Goal: Transaction & Acquisition: Purchase product/service

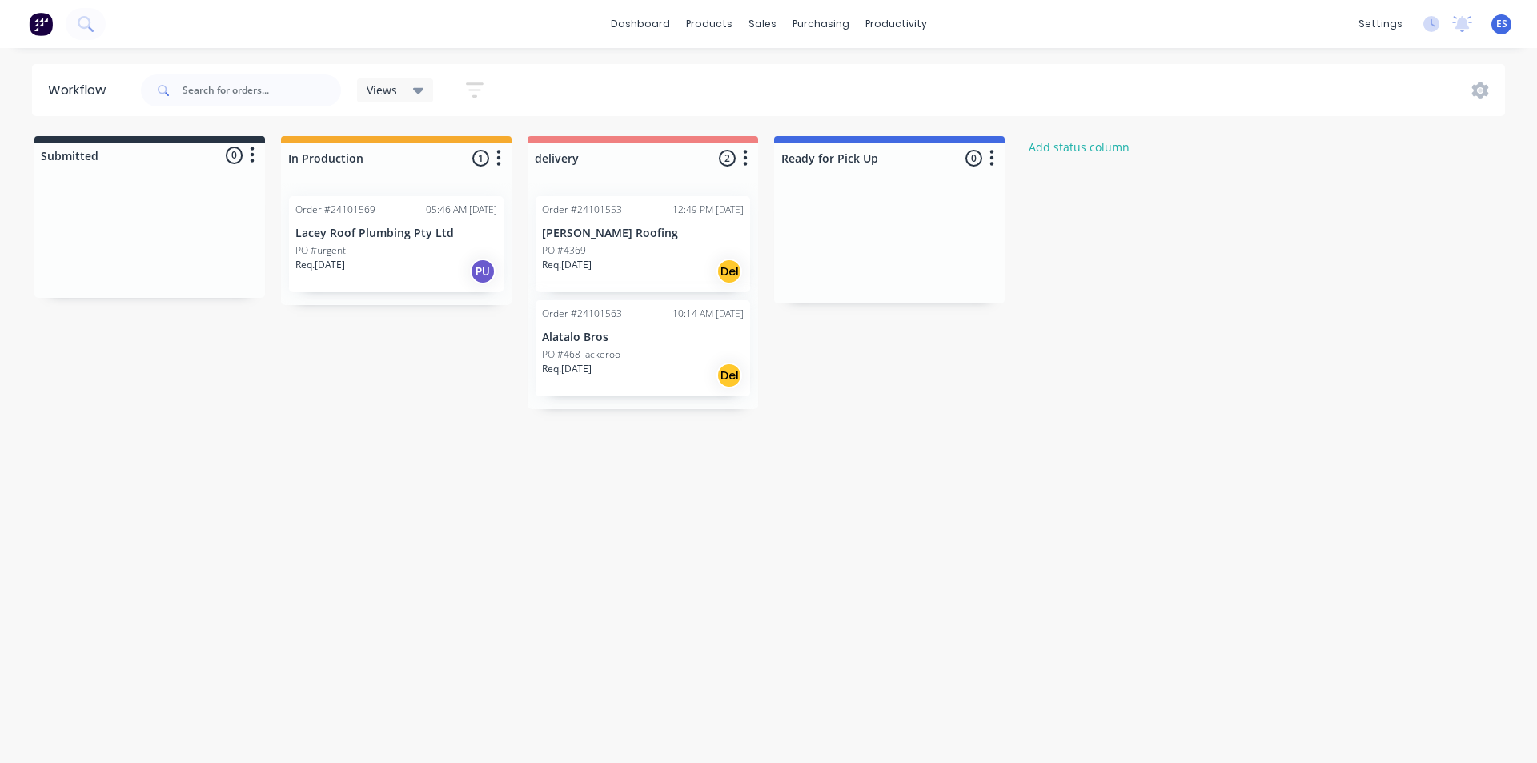
drag, startPoint x: 0, startPoint y: 0, endPoint x: 608, endPoint y: 262, distance: 661.6
click at [703, 383] on div "Mark as Delivered" at bounding box center [688, 381] width 161 height 33
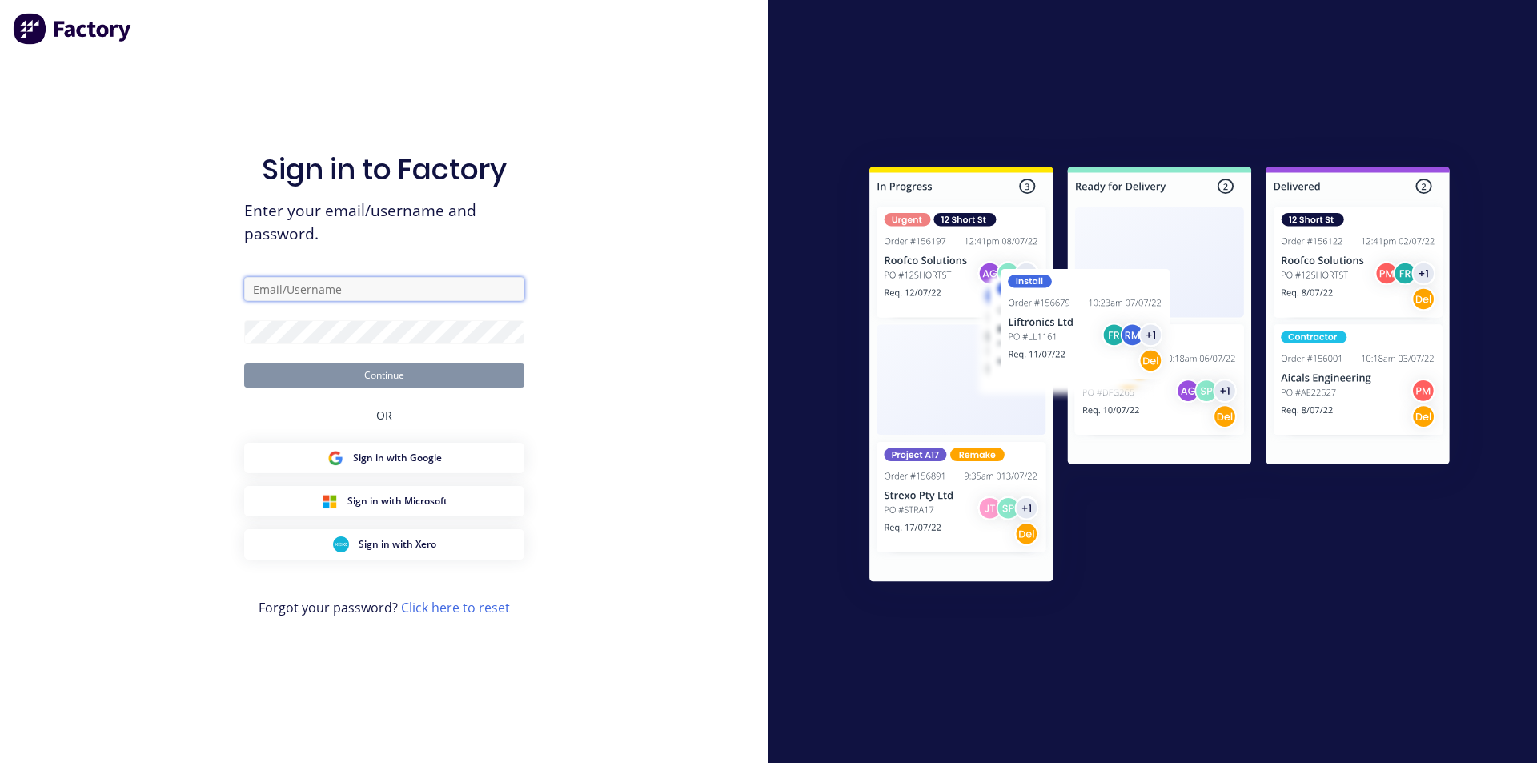
type input "ErikAVRONone"
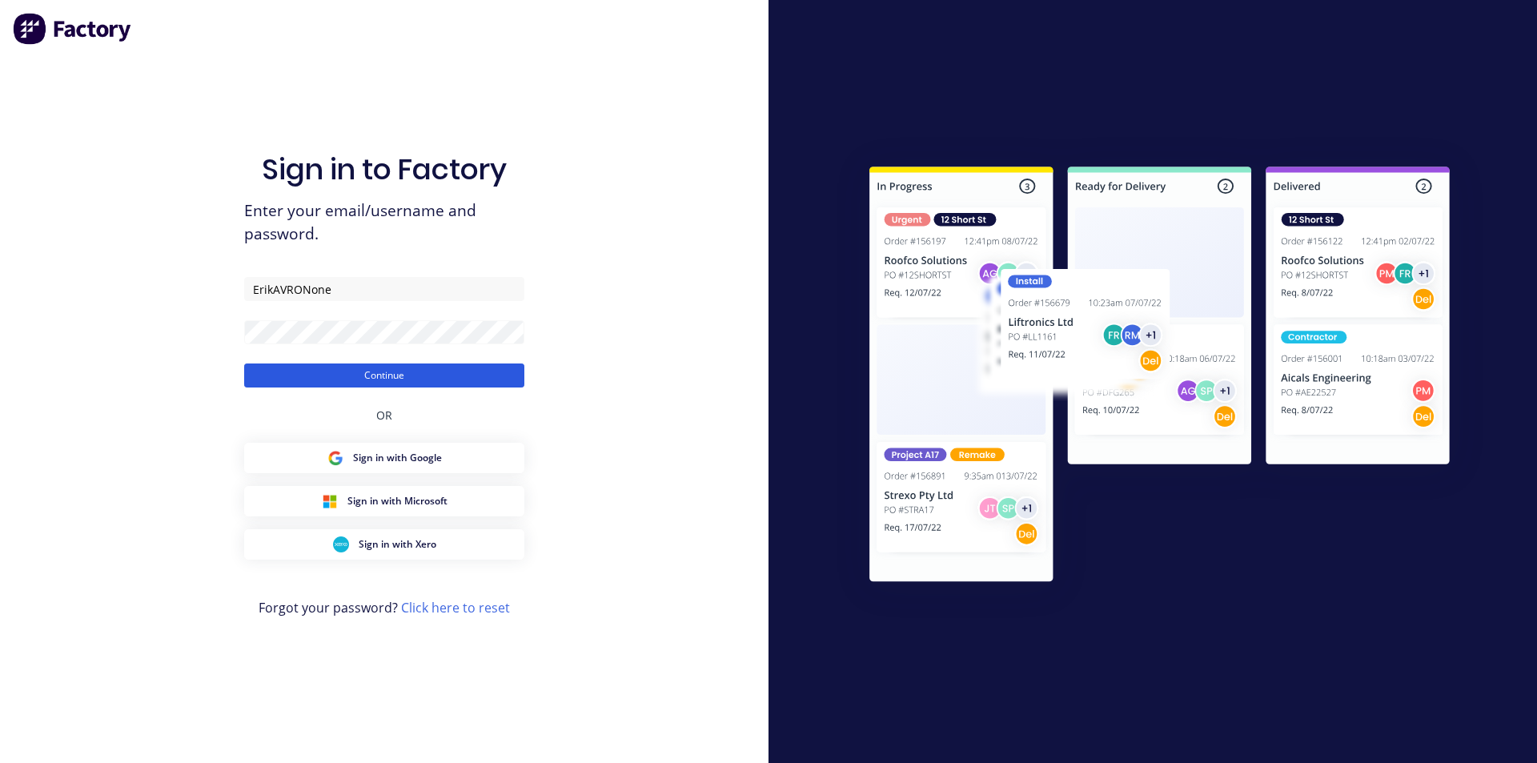
click at [351, 369] on button "Continue" at bounding box center [384, 375] width 280 height 24
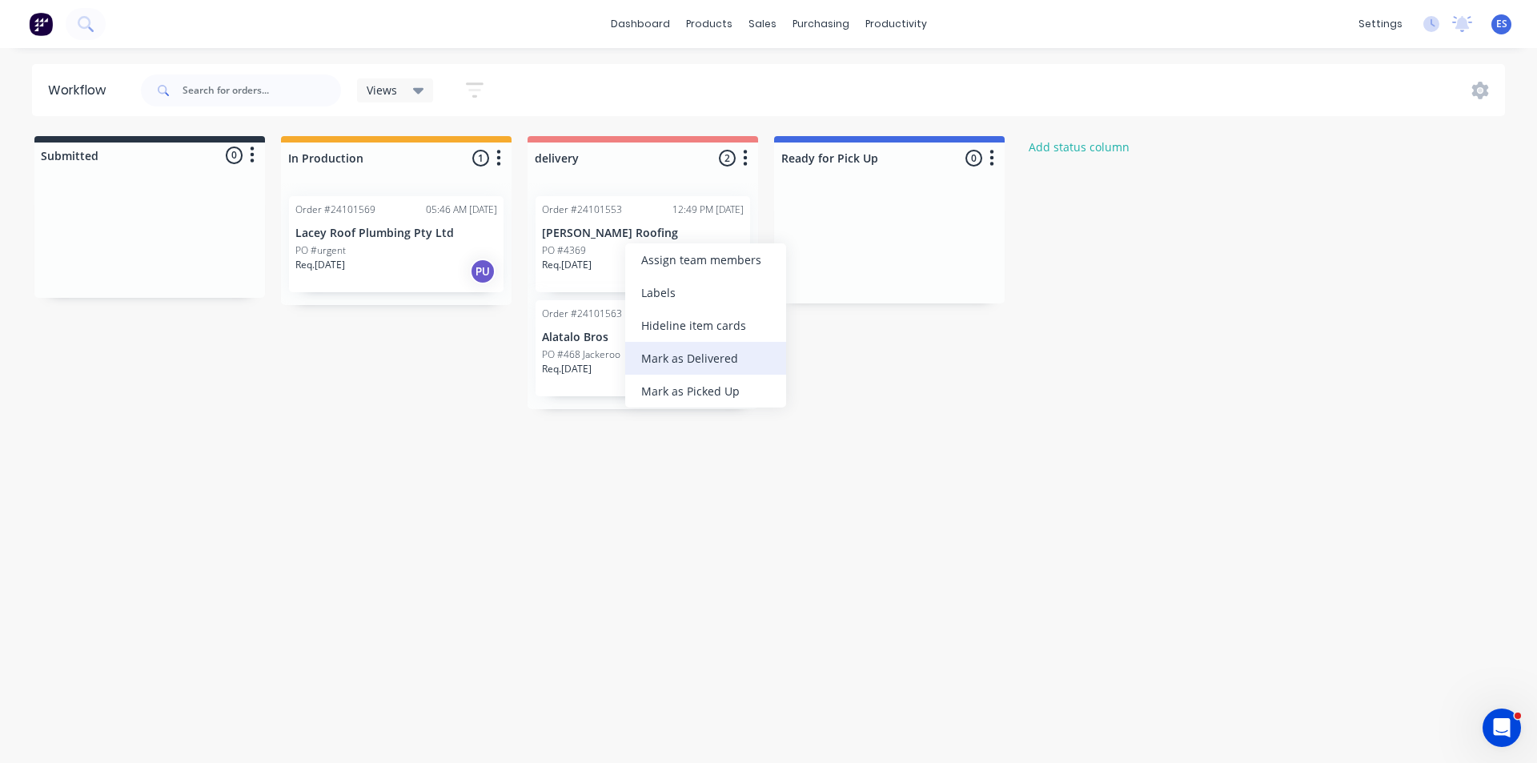
click at [696, 357] on div "Mark as Delivered" at bounding box center [705, 358] width 161 height 33
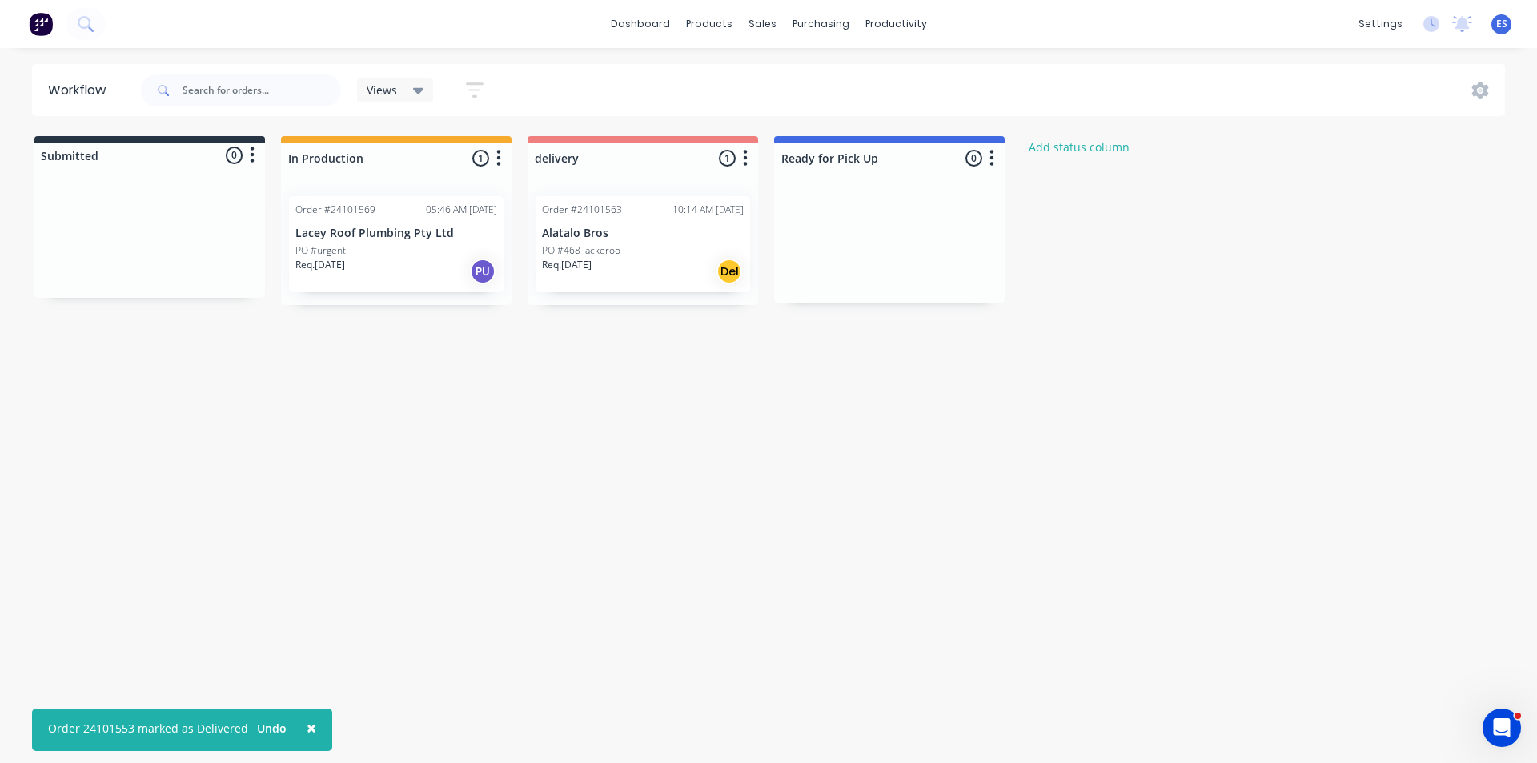
click at [42, 20] on img at bounding box center [41, 24] width 24 height 24
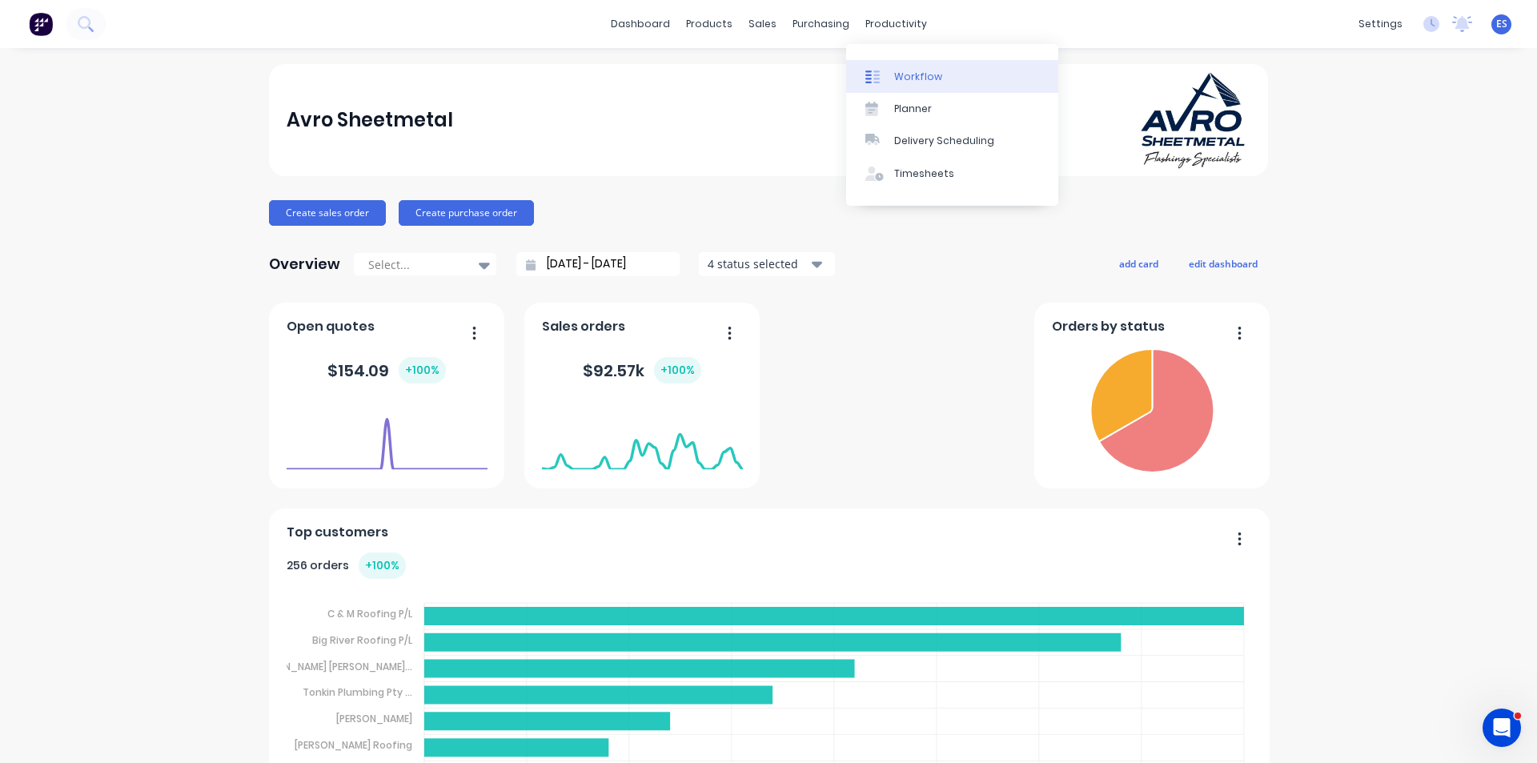
click at [908, 76] on div "Workflow" at bounding box center [918, 77] width 48 height 14
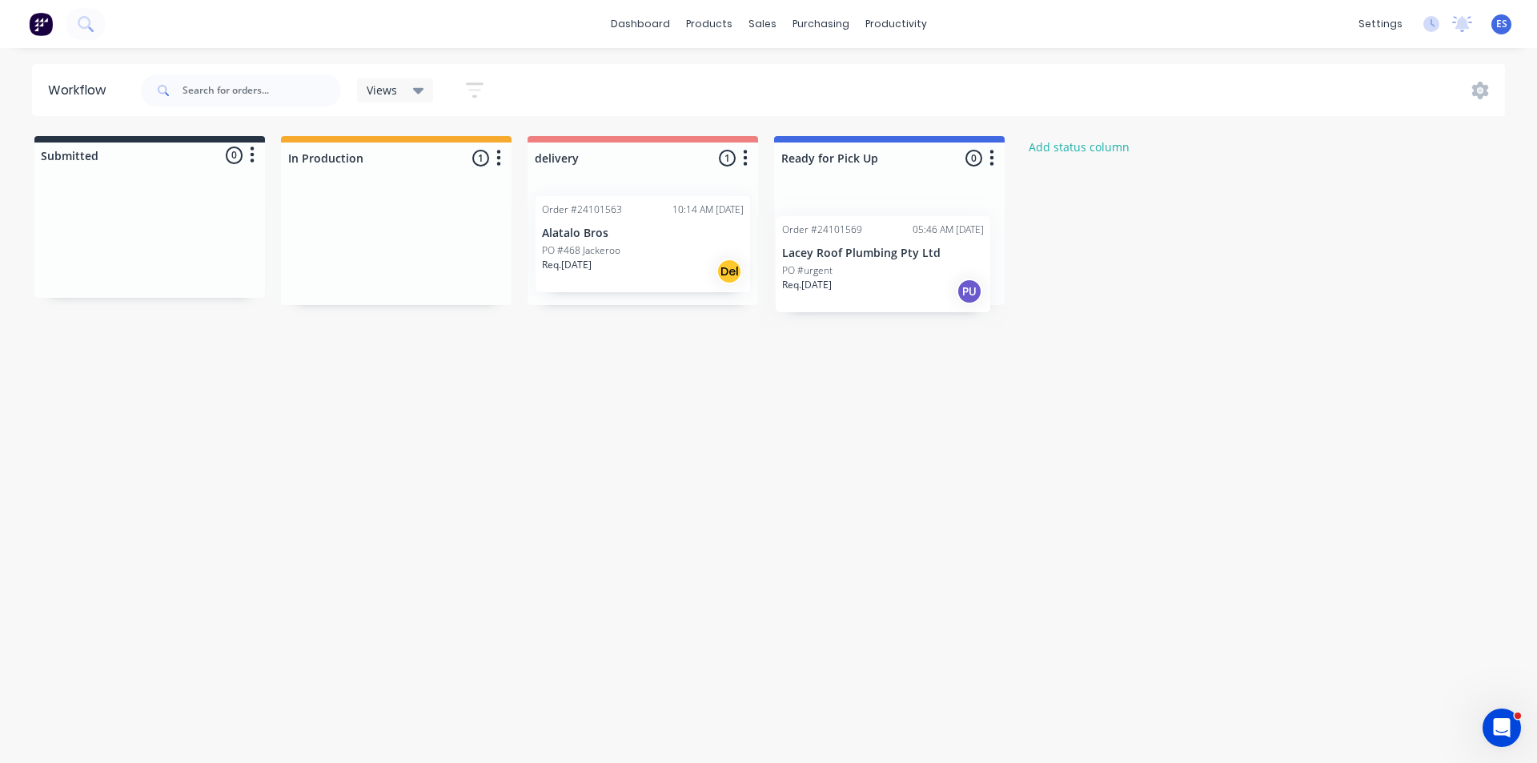
drag, startPoint x: 371, startPoint y: 250, endPoint x: 877, endPoint y: 272, distance: 506.4
click at [877, 272] on div "Submitted 0 Status colour #273444 hex #273444 Save Cancel Summaries Total order…" at bounding box center [742, 220] width 1509 height 169
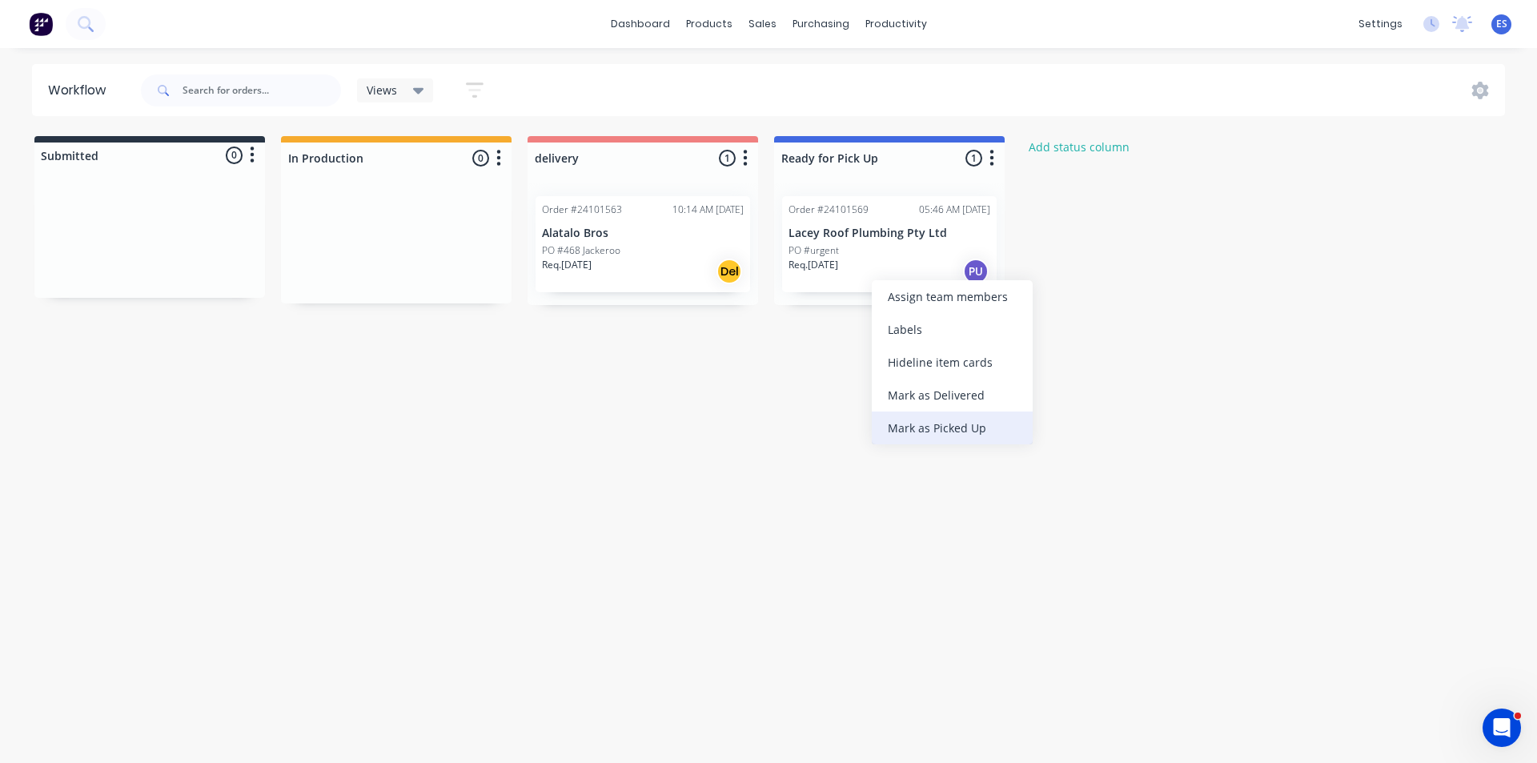
click at [957, 431] on div "Mark as Picked Up" at bounding box center [952, 427] width 161 height 33
click at [42, 28] on img at bounding box center [41, 24] width 24 height 24
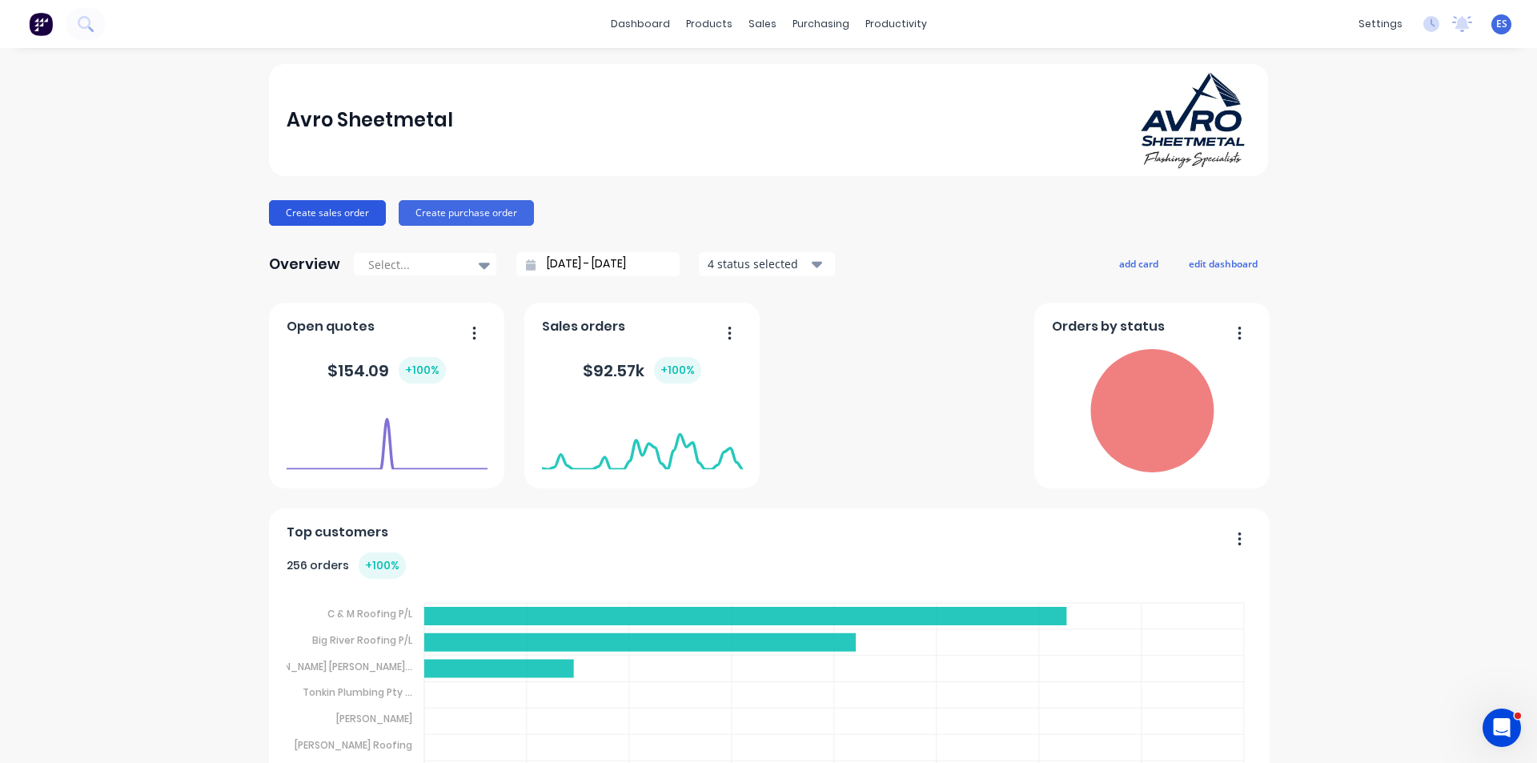
click at [343, 217] on button "Create sales order" at bounding box center [327, 213] width 117 height 26
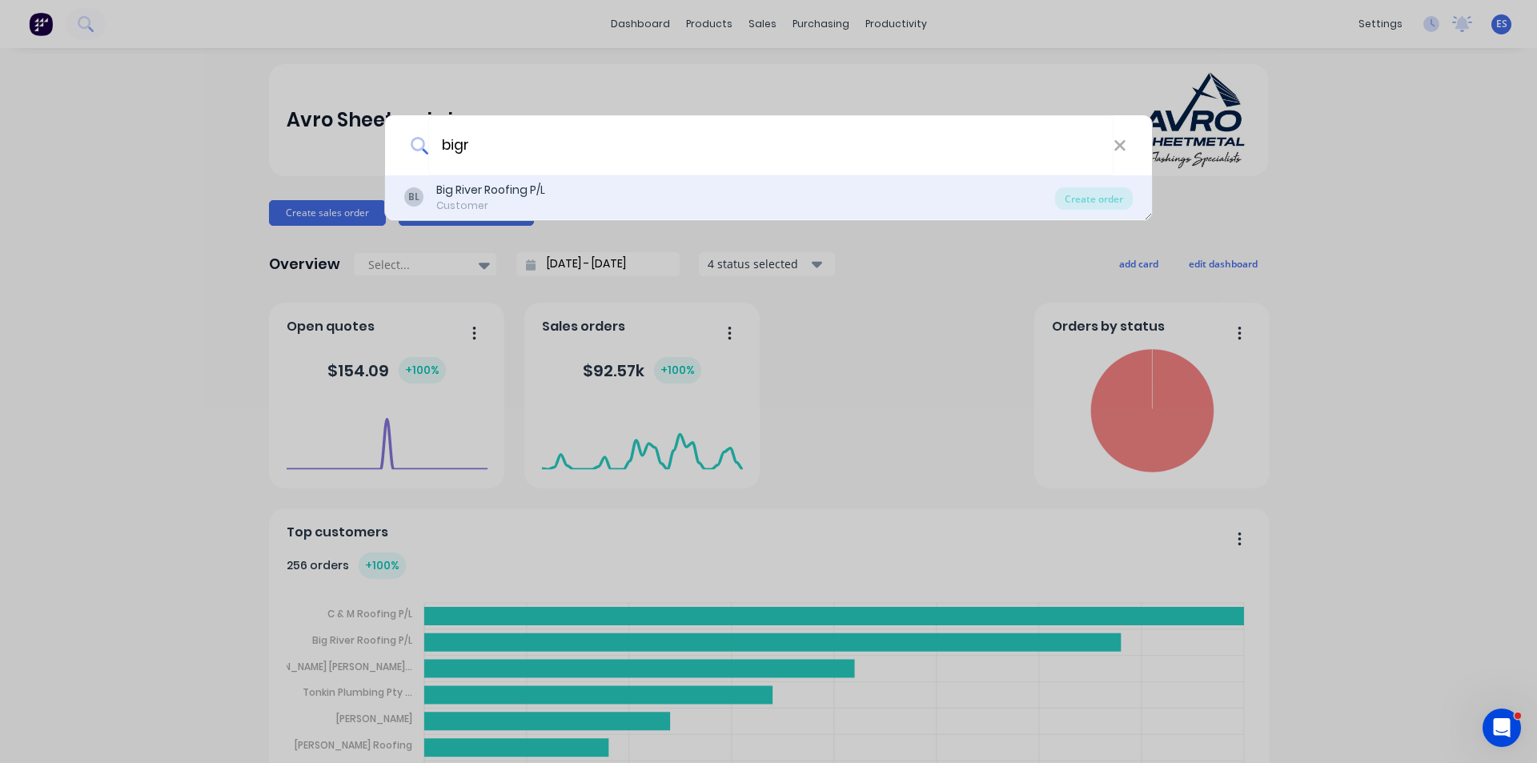
type input "bigr"
click at [517, 187] on div "Big River Roofing P/L" at bounding box center [490, 190] width 109 height 17
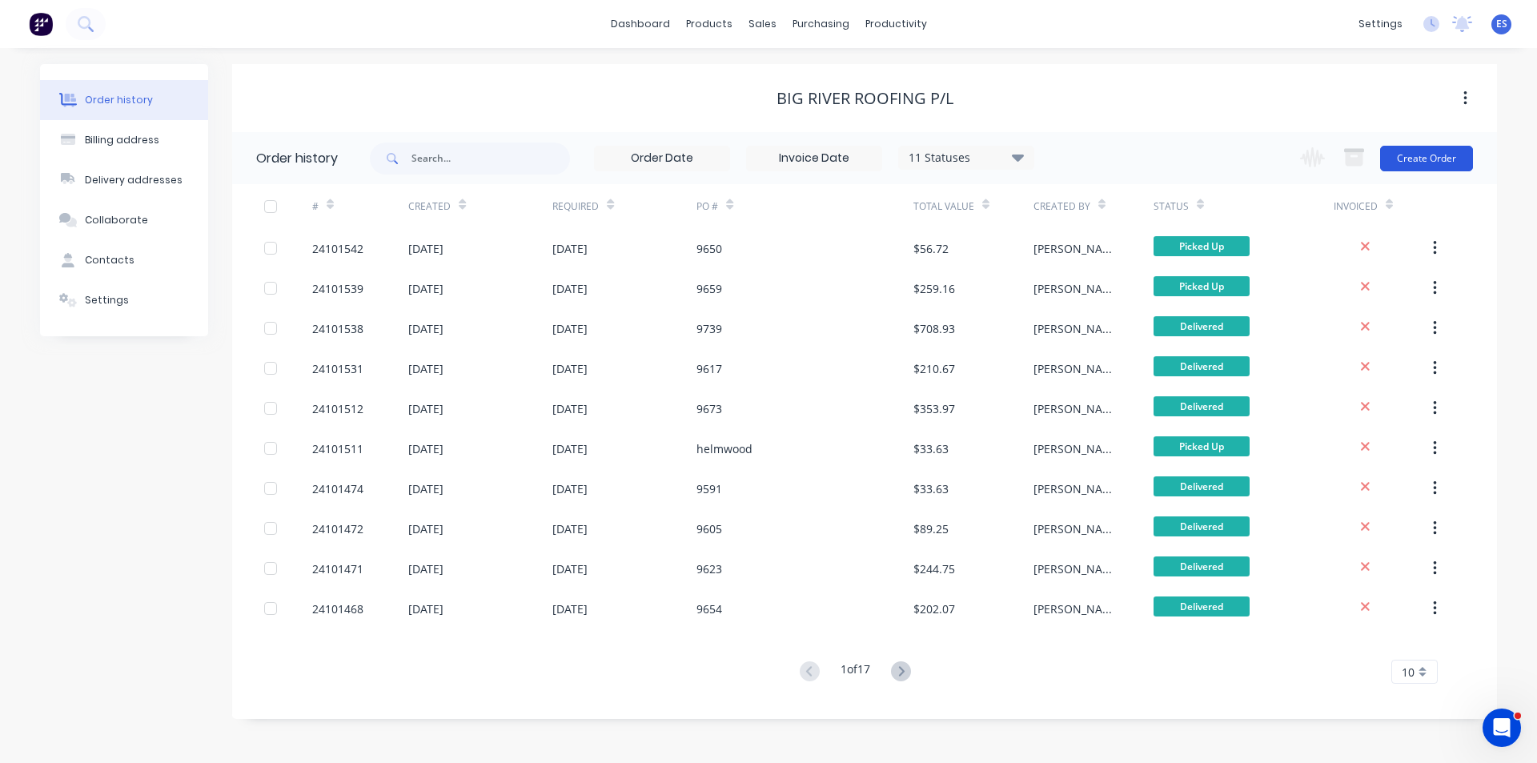
click at [1434, 158] on button "Create Order" at bounding box center [1426, 159] width 93 height 26
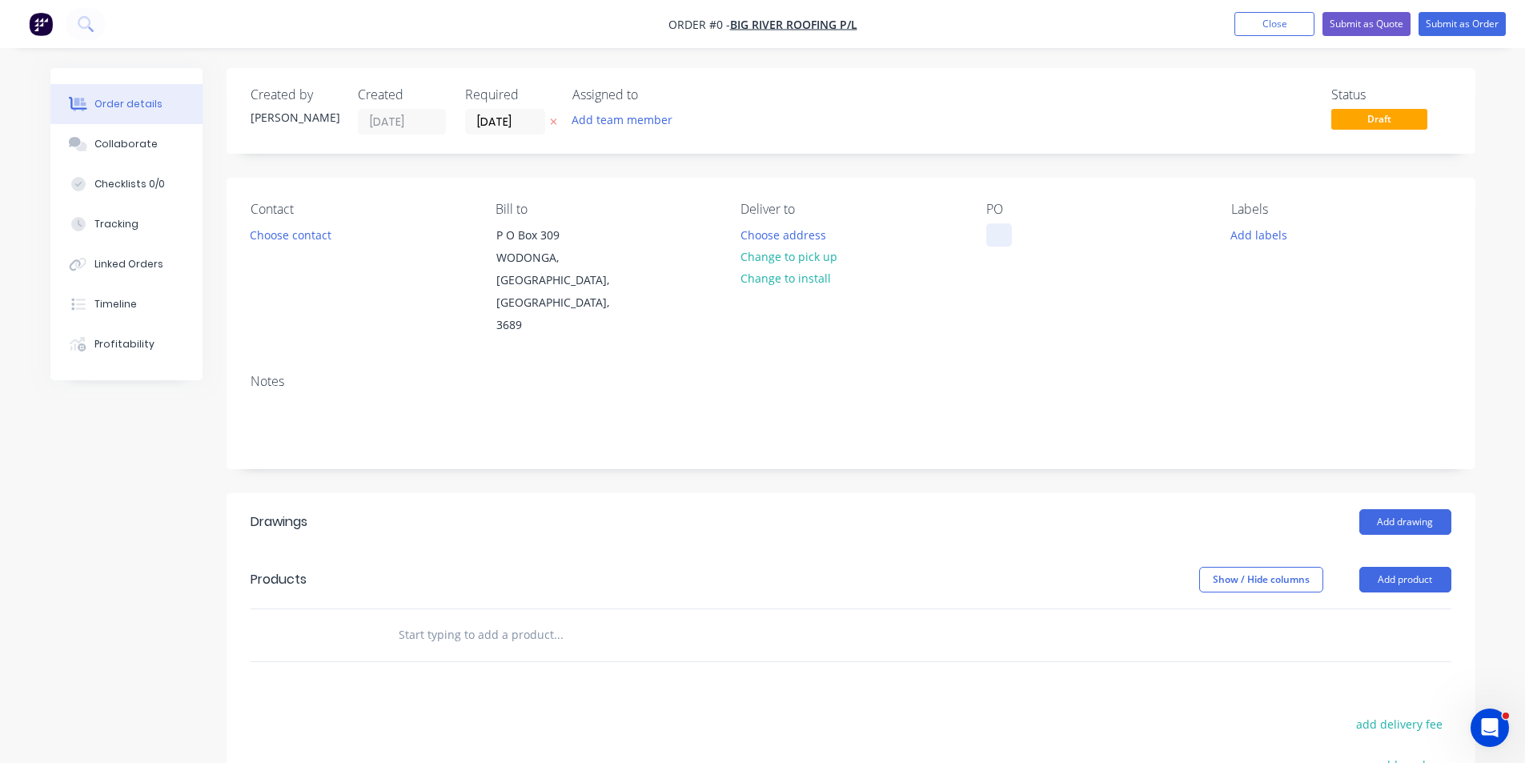
click at [1004, 243] on div at bounding box center [999, 234] width 26 height 23
click at [806, 239] on div "Order details Collaborate Checklists 0/0 Tracking Linked Orders Timeline Profit…" at bounding box center [762, 569] width 1457 height 1002
click at [789, 240] on button "Choose address" at bounding box center [783, 234] width 102 height 22
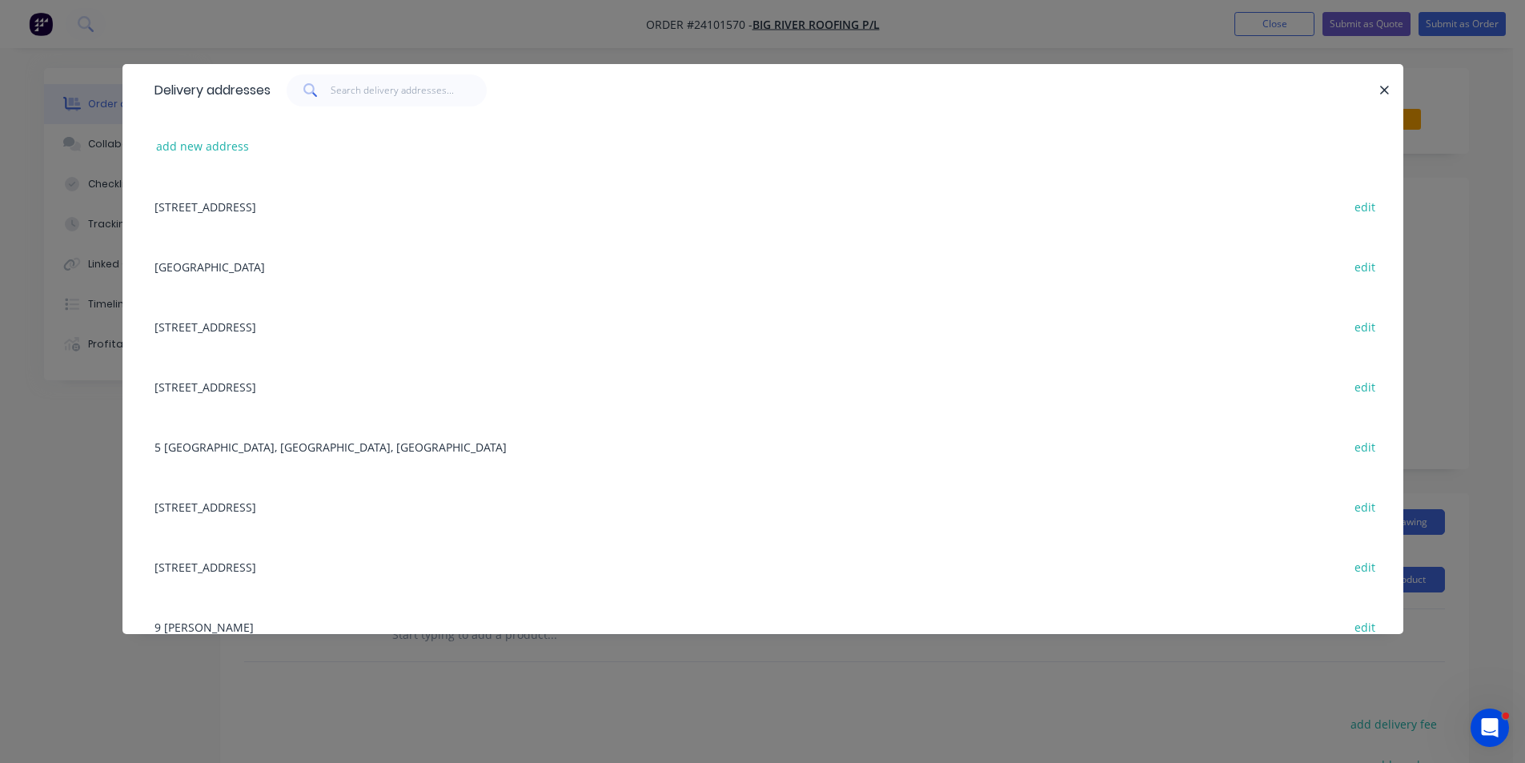
click at [371, 211] on div "[STREET_ADDRESS] edit" at bounding box center [762, 206] width 1233 height 60
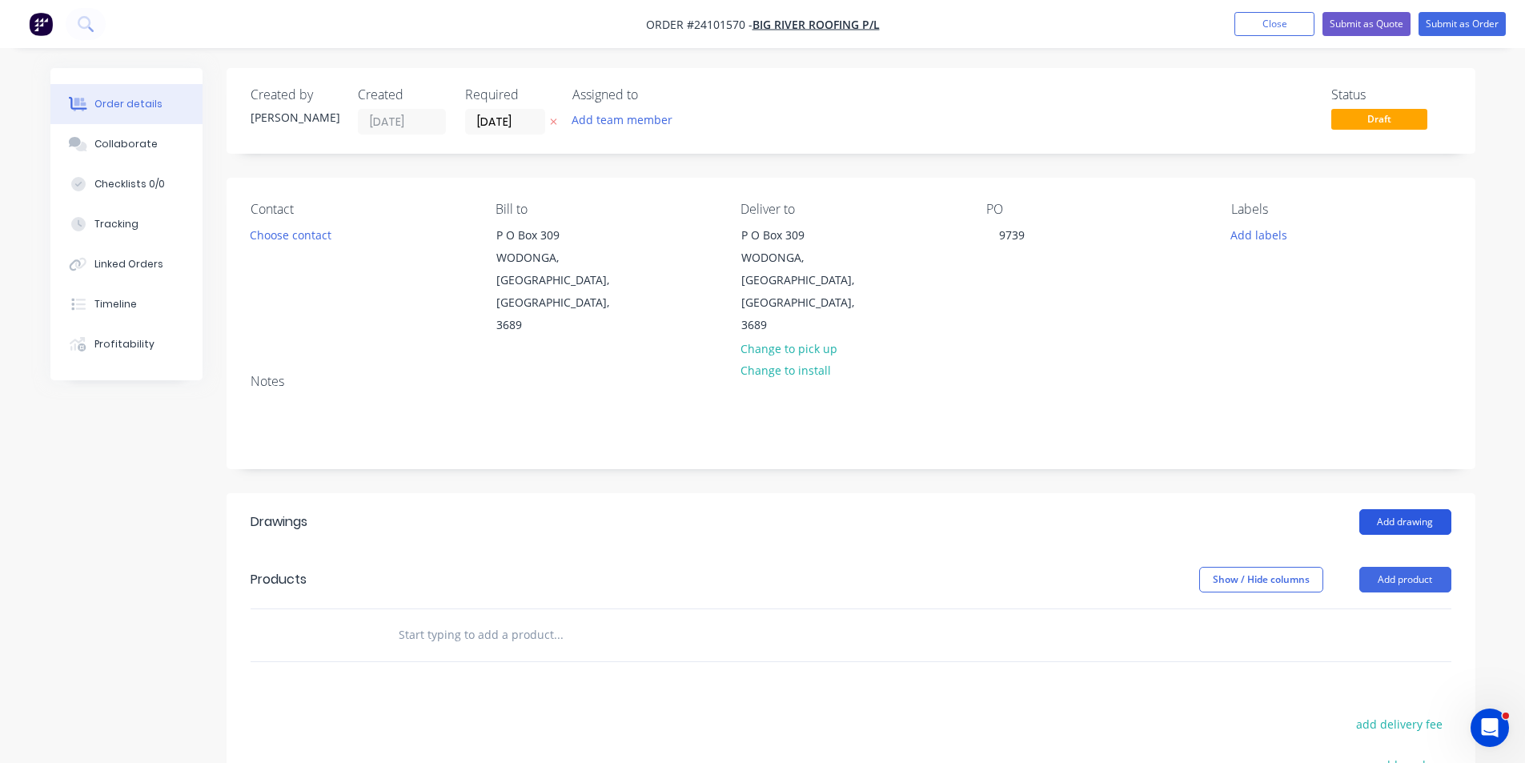
click at [1401, 509] on button "Add drawing" at bounding box center [1405, 522] width 92 height 26
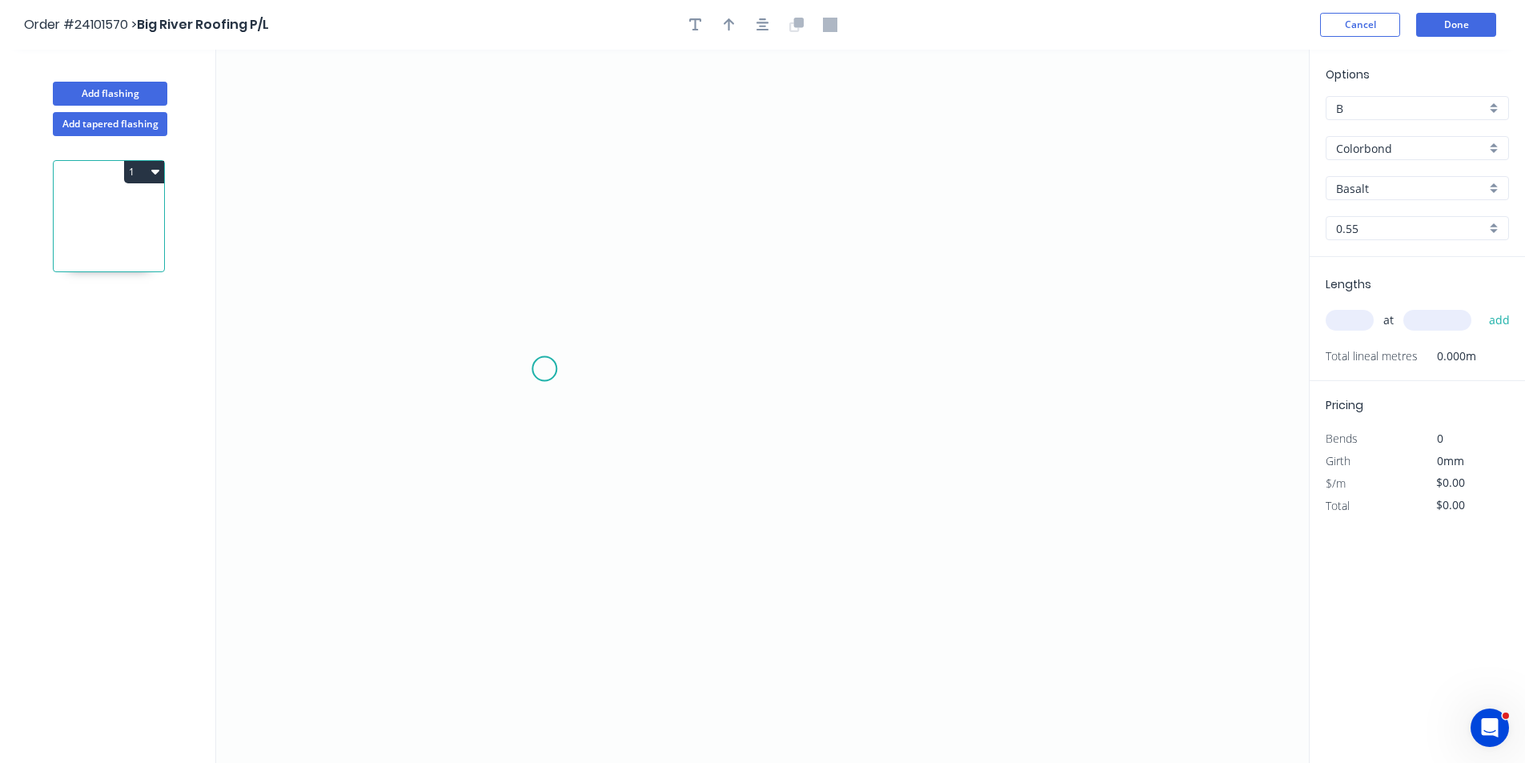
click at [544, 369] on icon "0" at bounding box center [762, 406] width 1093 height 713
click at [572, 326] on icon at bounding box center [558, 347] width 28 height 43
click at [911, 331] on icon "0 ?" at bounding box center [762, 406] width 1093 height 713
click at [934, 374] on icon "0 ? ? ? º" at bounding box center [762, 406] width 1093 height 713
click at [934, 374] on circle at bounding box center [934, 374] width 24 height 24
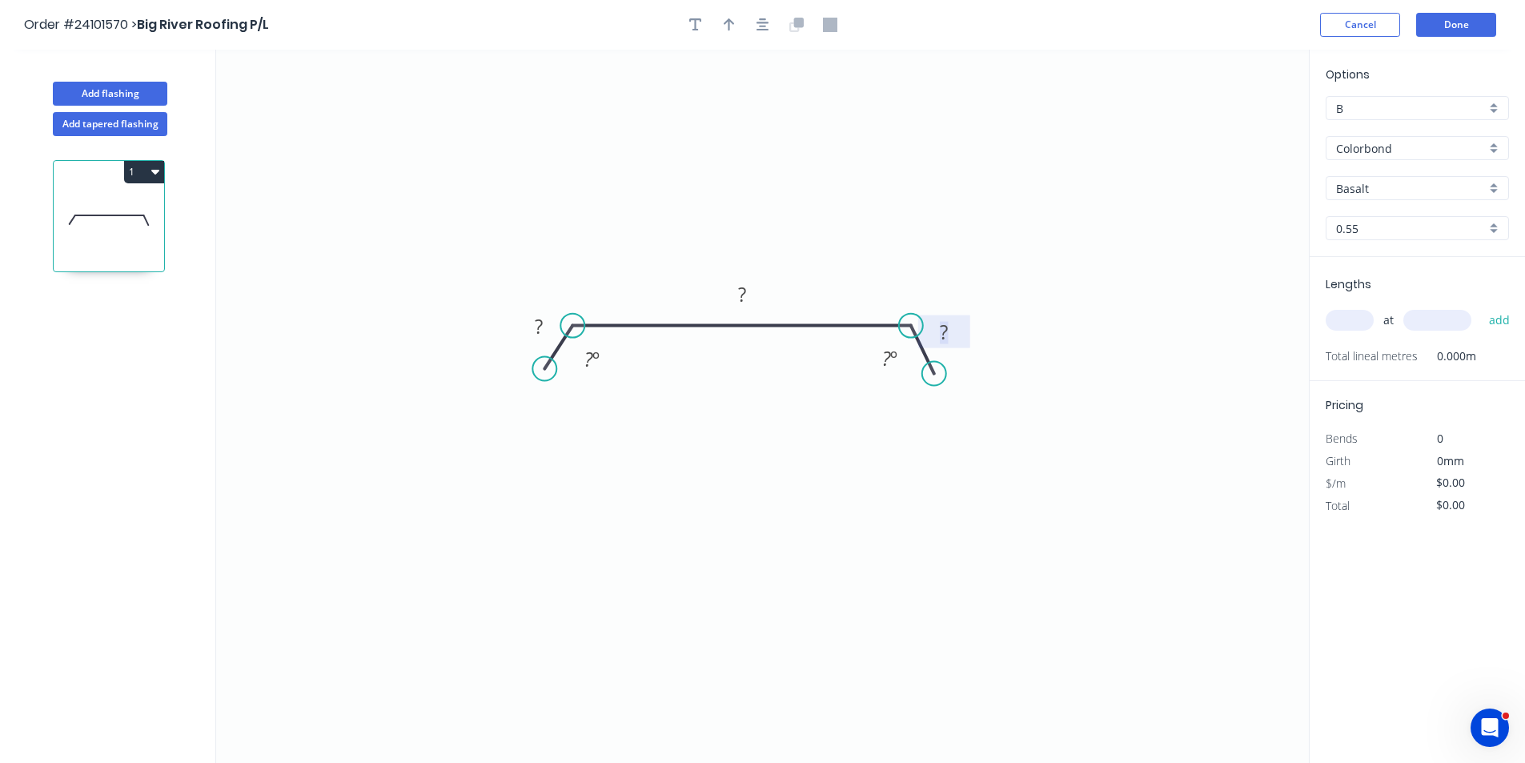
click at [944, 329] on tspan "?" at bounding box center [944, 332] width 8 height 26
click at [550, 322] on rect at bounding box center [539, 327] width 32 height 22
click at [728, 296] on rect at bounding box center [742, 295] width 32 height 22
click at [1029, 162] on icon "0 10 690 10 ? º ? º" at bounding box center [762, 406] width 1093 height 713
type input "$25.07"
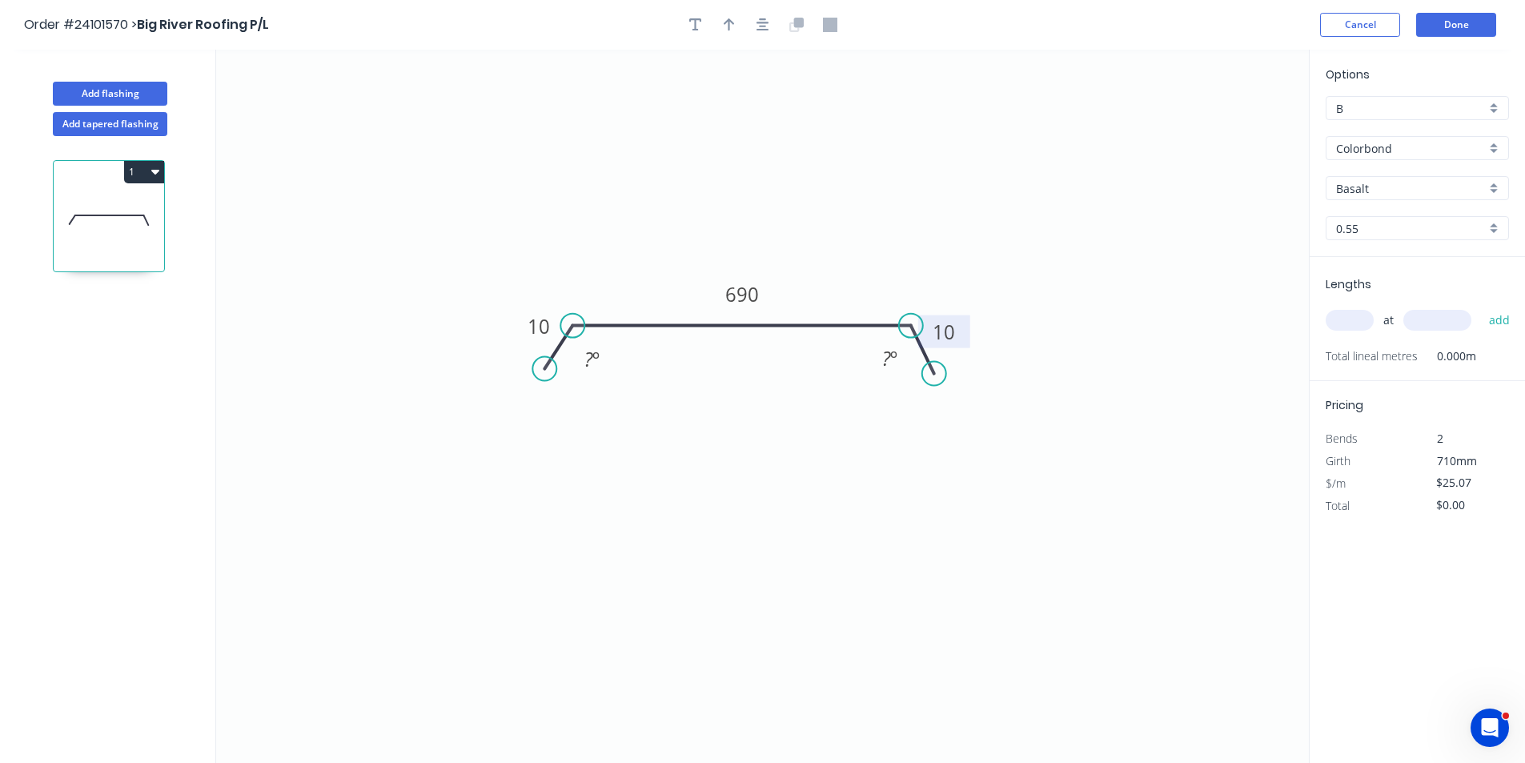
click at [1358, 327] on input "text" at bounding box center [1350, 320] width 48 height 21
type input "1"
click at [1428, 322] on input "text" at bounding box center [1437, 320] width 68 height 21
type input "4800"
click at [1481, 307] on button "add" at bounding box center [1500, 320] width 38 height 27
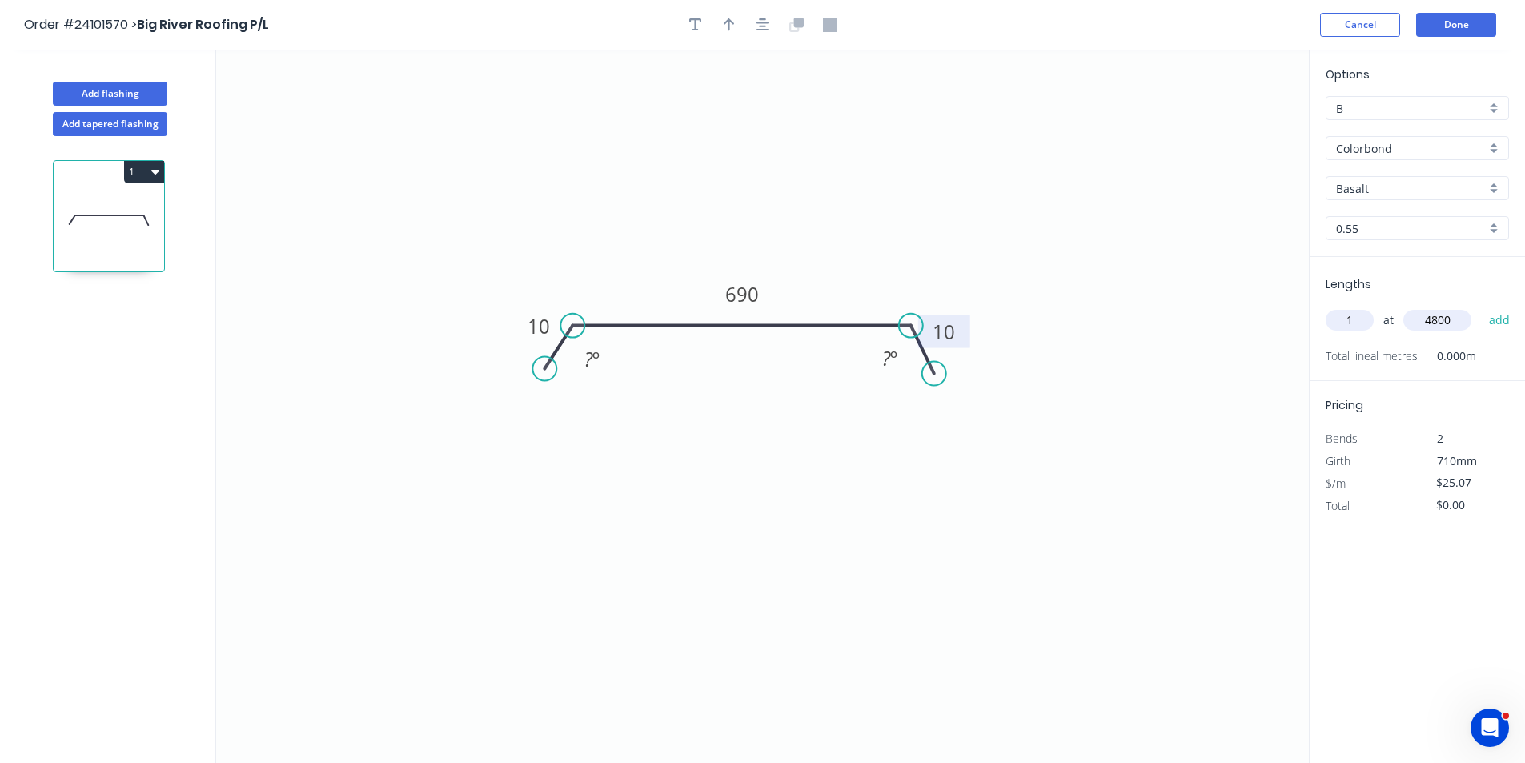
type input "$120.34"
click at [1462, 30] on button "Done" at bounding box center [1456, 25] width 80 height 24
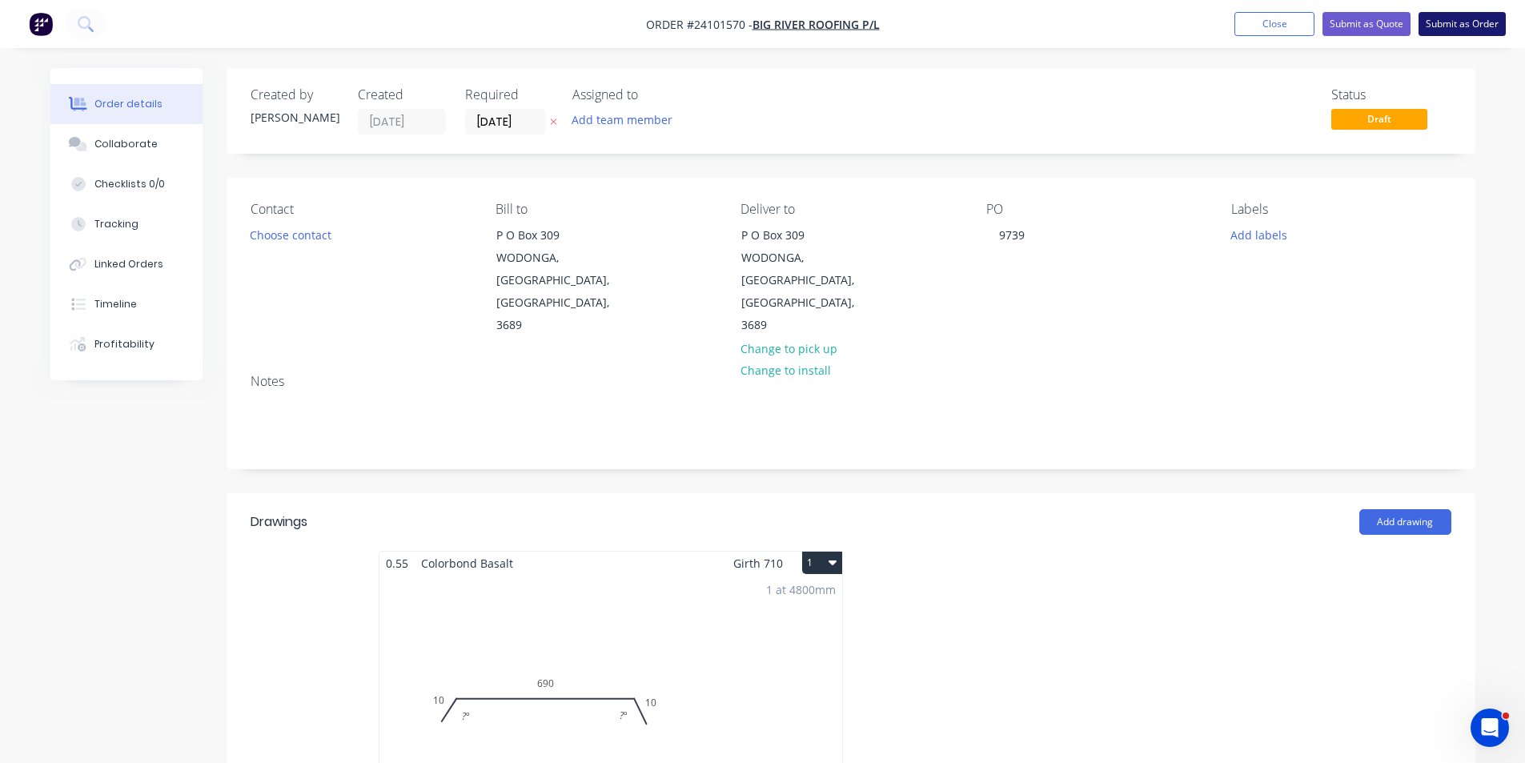
click at [1443, 19] on button "Submit as Order" at bounding box center [1461, 24] width 87 height 24
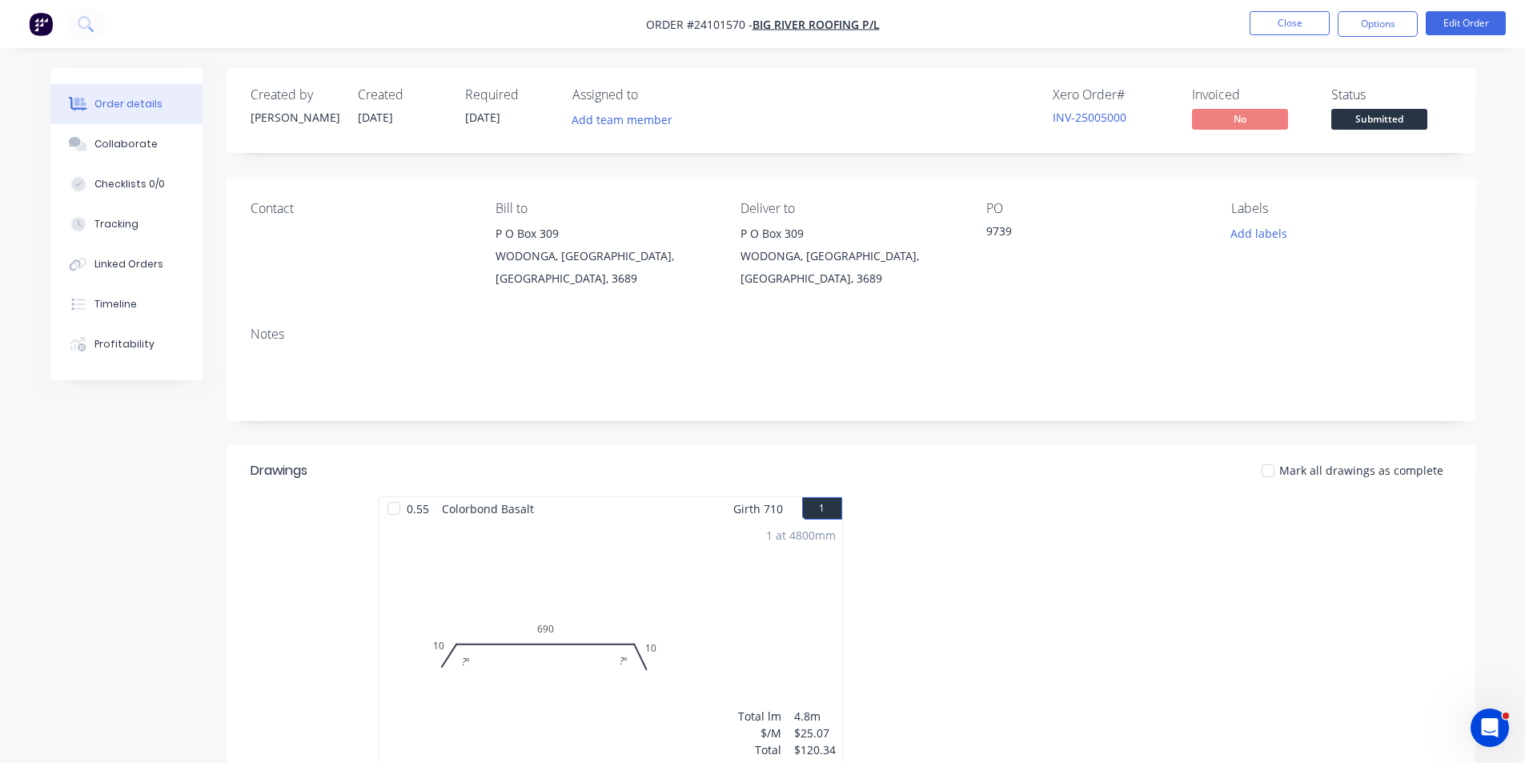
click at [40, 10] on nav "Order #24101570 - Big River Roofing P/L Close Options Edit Order" at bounding box center [762, 24] width 1525 height 48
click at [37, 31] on img "button" at bounding box center [41, 24] width 24 height 24
